Goal: Check status: Check status

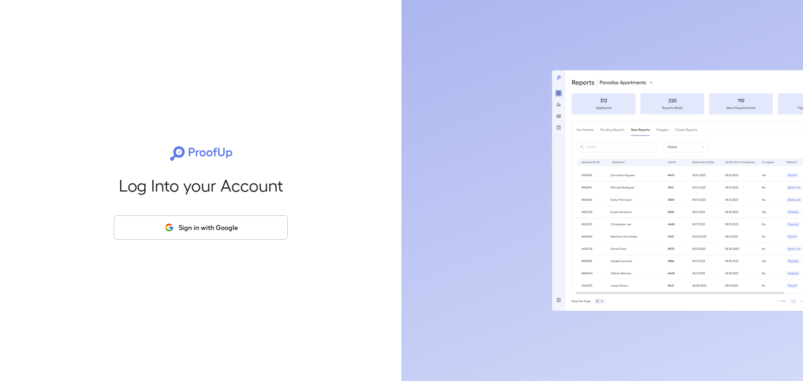
click at [231, 229] on button "Sign in with Google" at bounding box center [201, 227] width 174 height 24
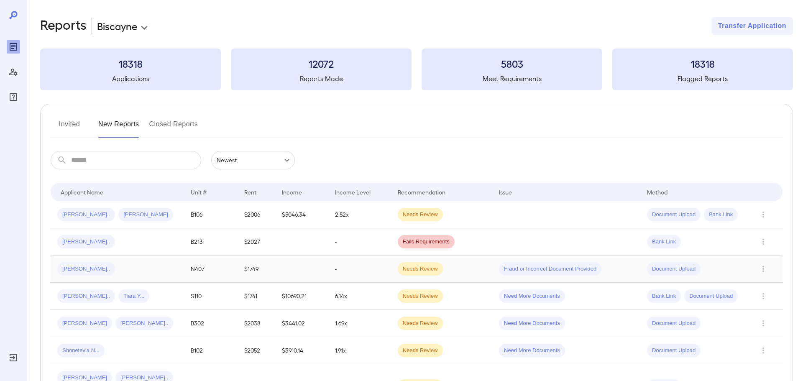
click at [355, 270] on td "-" at bounding box center [359, 269] width 62 height 27
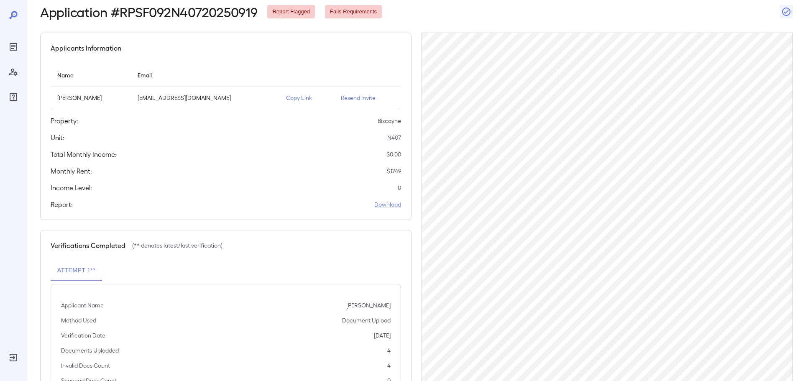
scroll to position [49, 0]
